Goal: Ask a question

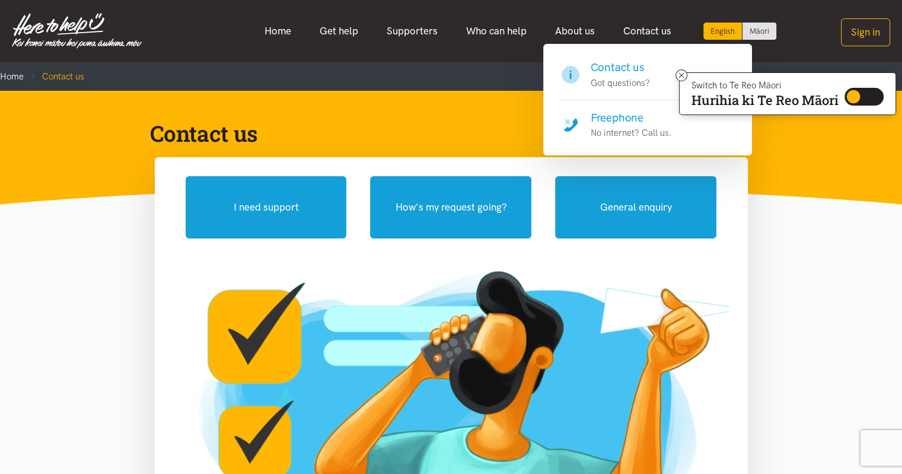
click at [624, 124] on h4 "Freephone" at bounding box center [630, 118] width 81 height 17
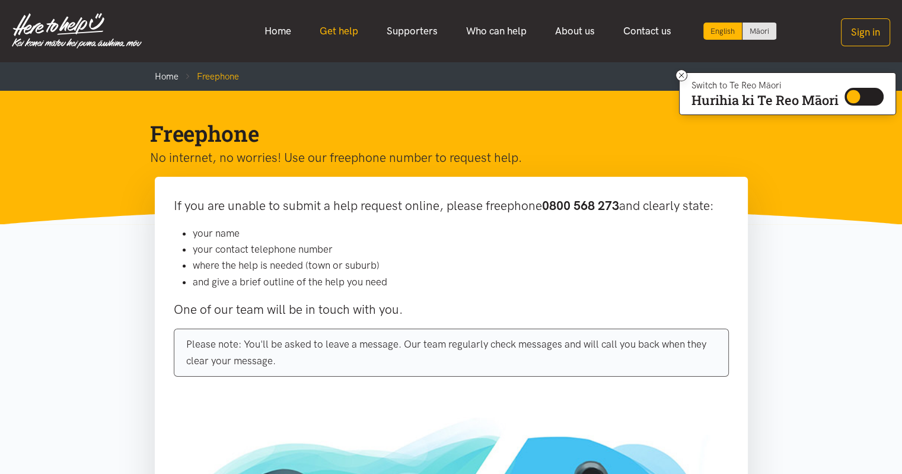
click at [344, 34] on link "Get help" at bounding box center [338, 30] width 67 height 25
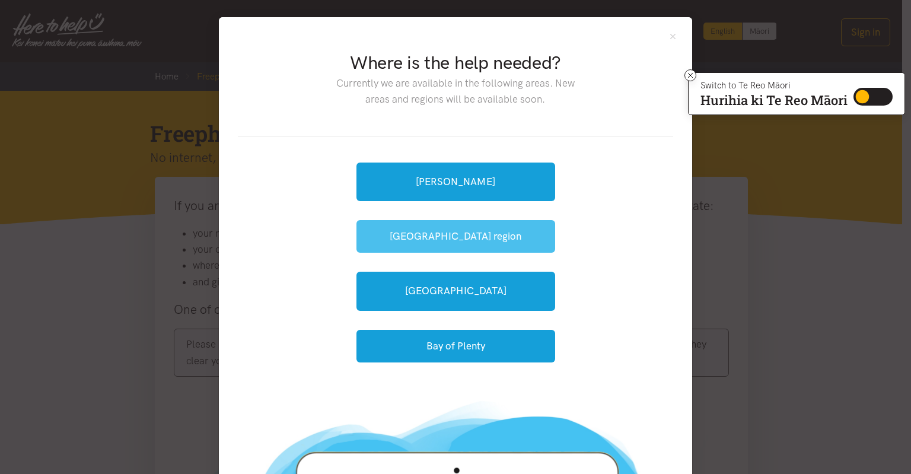
click at [440, 235] on button "[GEOGRAPHIC_DATA] region" at bounding box center [455, 236] width 199 height 33
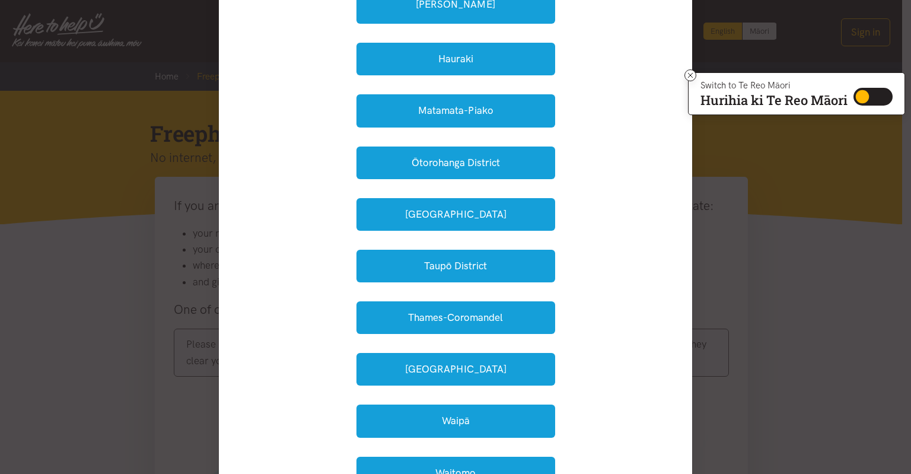
scroll to position [206, 0]
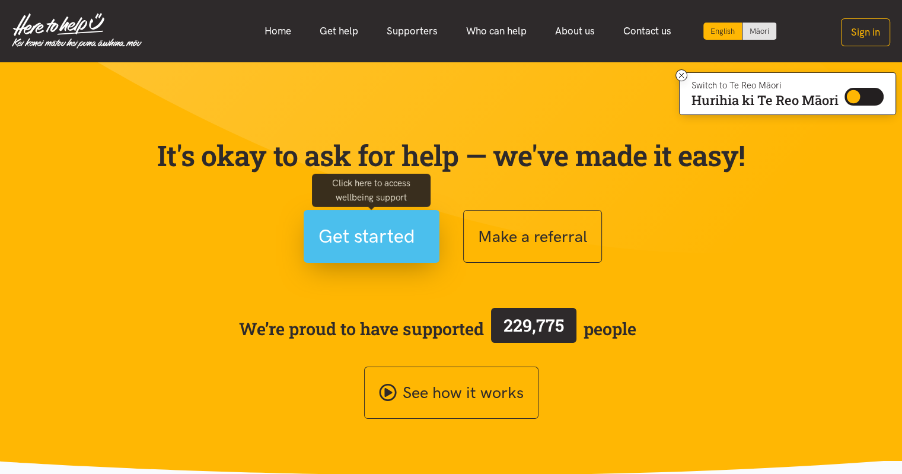
click at [349, 240] on span "Get started" at bounding box center [366, 236] width 97 height 30
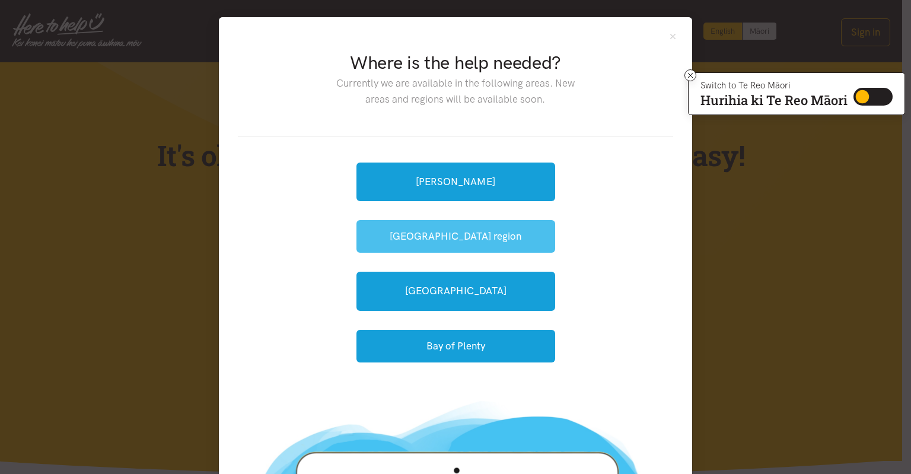
click at [459, 241] on button "[GEOGRAPHIC_DATA] region" at bounding box center [455, 236] width 199 height 33
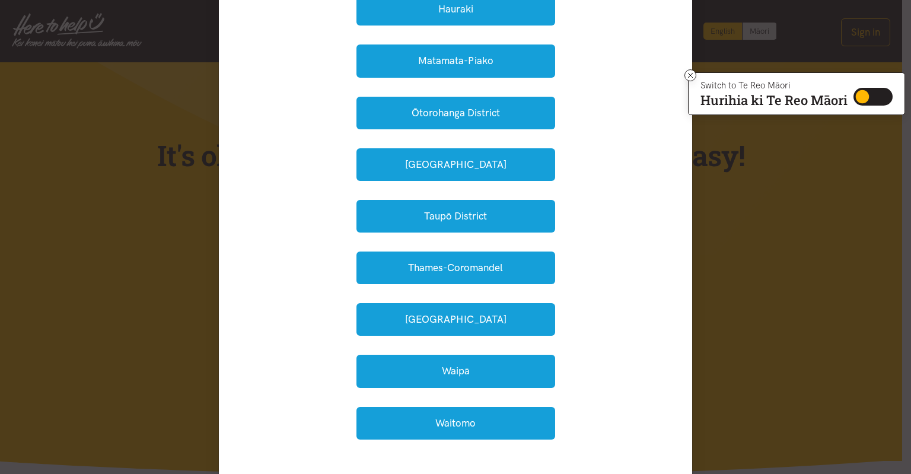
scroll to position [260, 0]
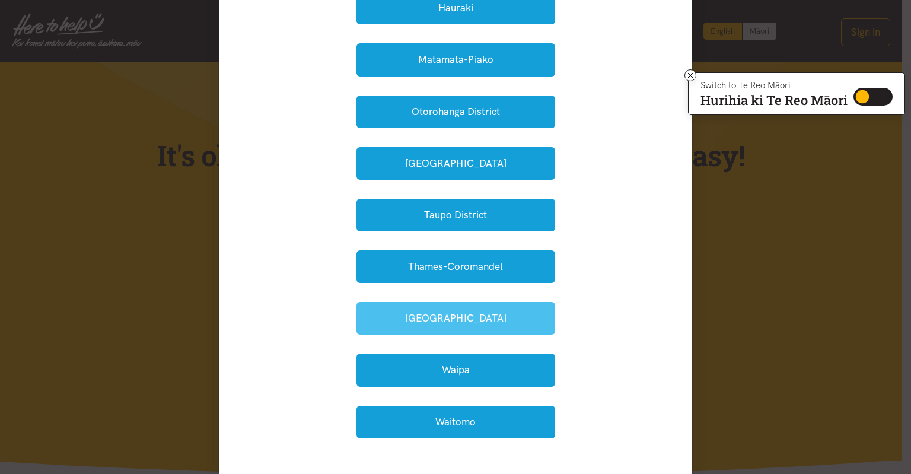
click at [465, 313] on button "Waikato District" at bounding box center [455, 318] width 199 height 33
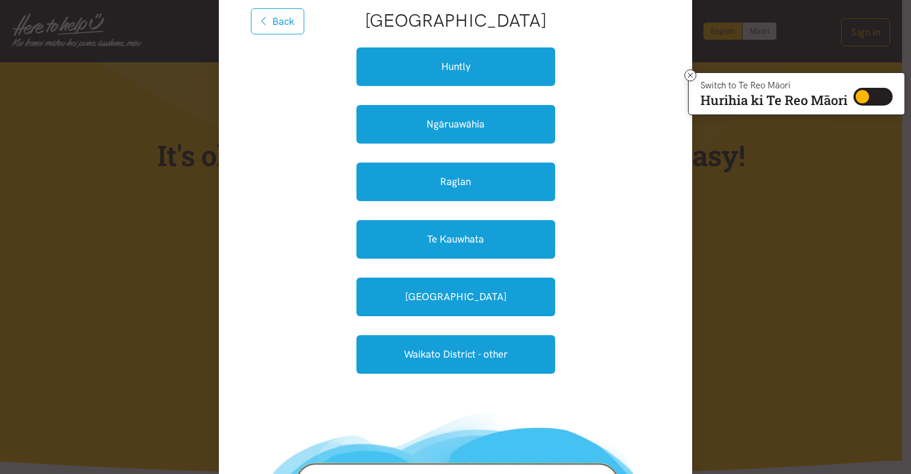
scroll to position [145, 0]
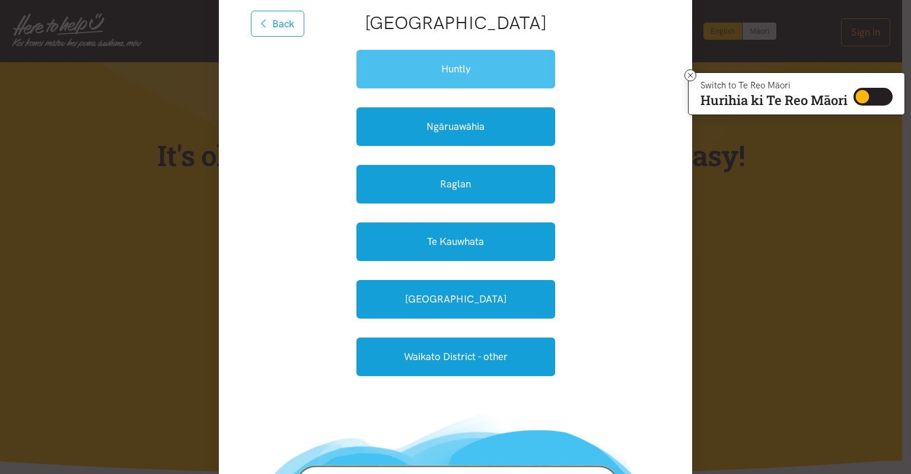
click at [429, 63] on link "Huntly" at bounding box center [455, 69] width 199 height 39
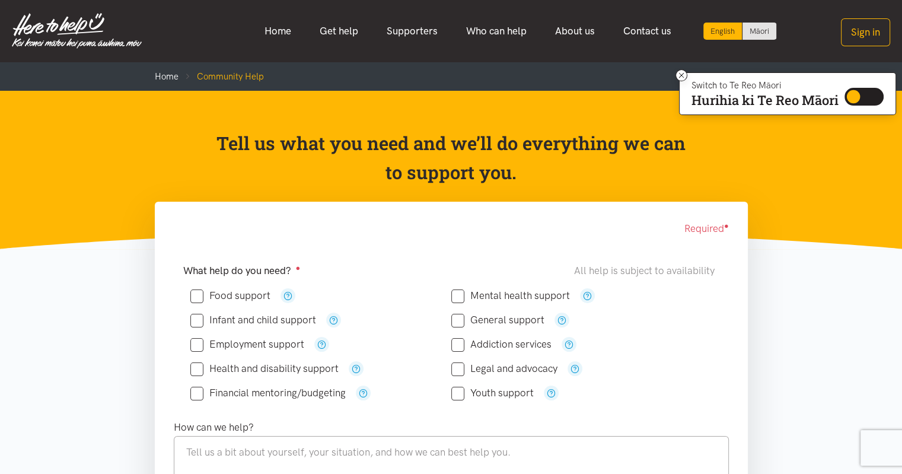
click at [194, 290] on input "Food support" at bounding box center [230, 295] width 80 height 10
checkbox input "true"
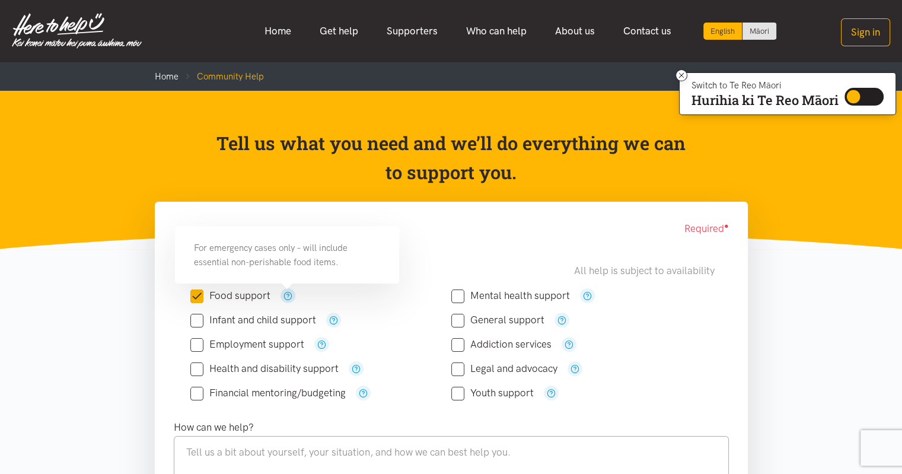
click at [287, 298] on icon "button" at bounding box center [287, 295] width 9 height 9
click at [426, 229] on div "Required ●" at bounding box center [451, 229] width 555 height 16
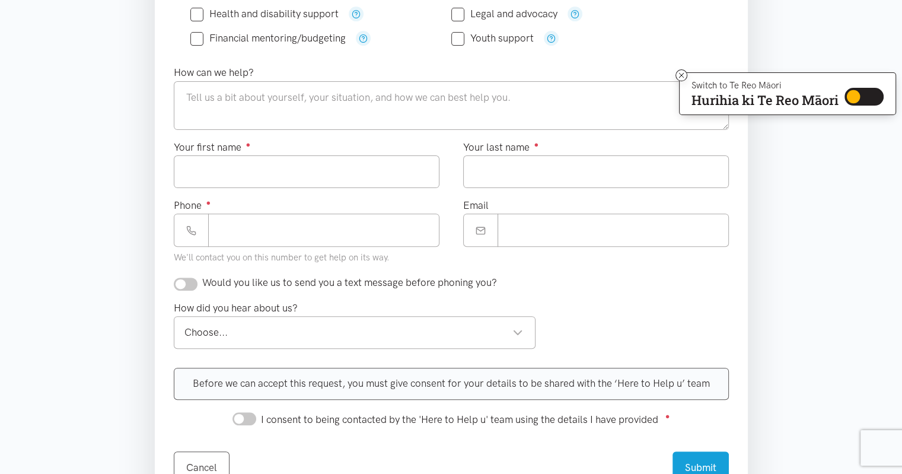
scroll to position [360, 0]
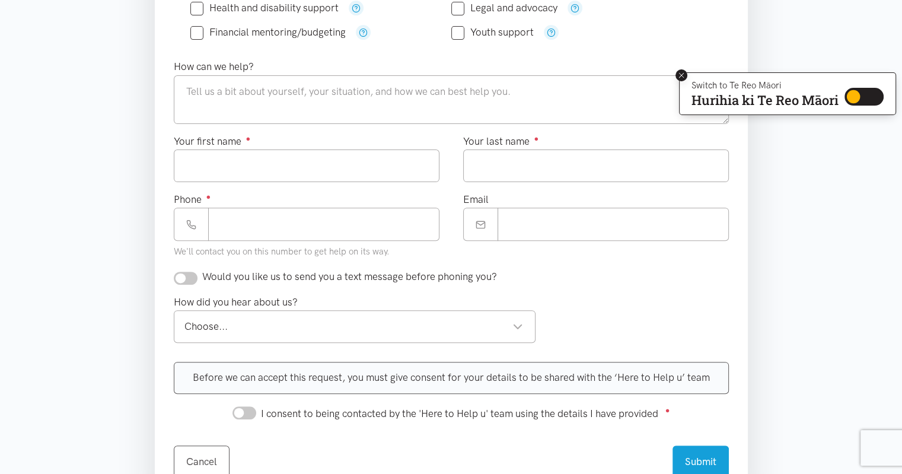
click at [682, 76] on icon at bounding box center [681, 75] width 9 height 9
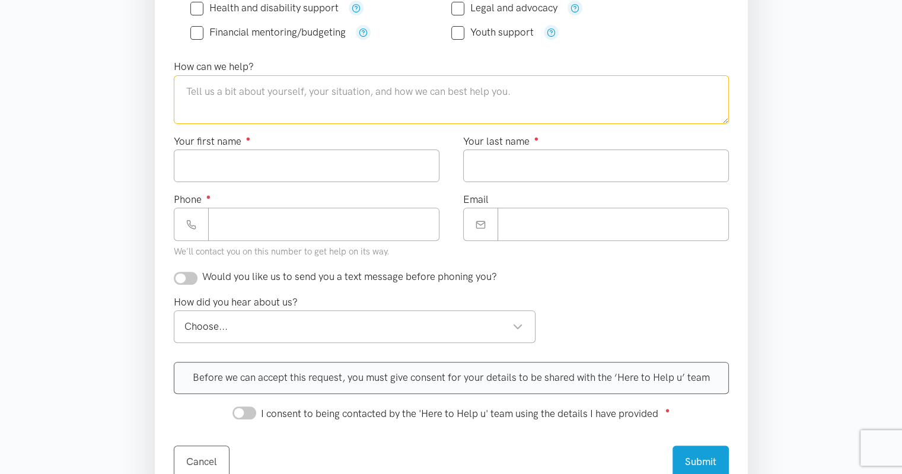
click at [210, 89] on textarea at bounding box center [451, 99] width 555 height 49
click at [188, 90] on textarea "I am in need of food assistance support please" at bounding box center [451, 99] width 555 height 49
click at [449, 91] on textarea "my son and I are in need of food assistance support please" at bounding box center [451, 99] width 555 height 49
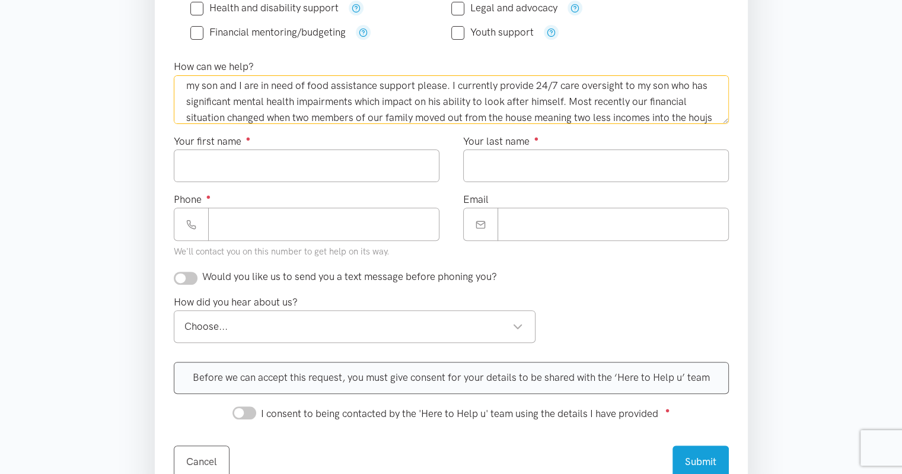
scroll to position [22, 0]
type textarea "my son and I are in need of food assistance support please. I currently provide…"
click at [199, 171] on input "Your first name ●" at bounding box center [307, 165] width 266 height 33
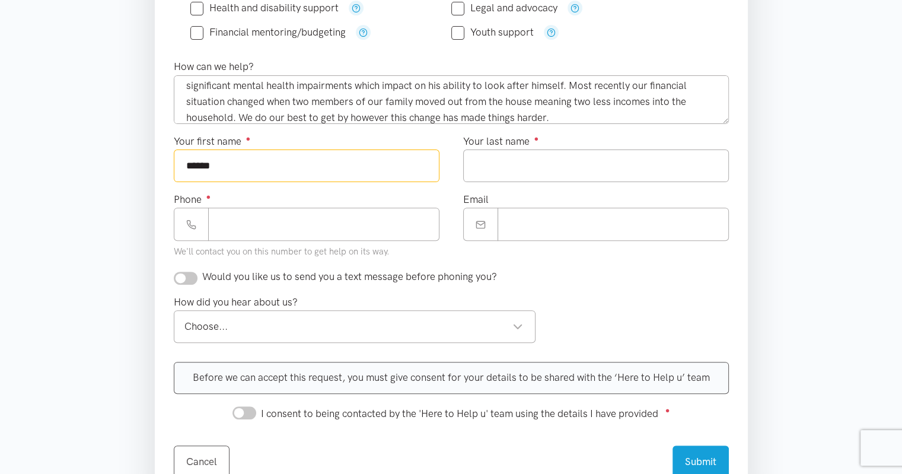
type input "*****"
click at [491, 165] on input "Your last name ●" at bounding box center [596, 165] width 266 height 33
